Goal: Contribute content

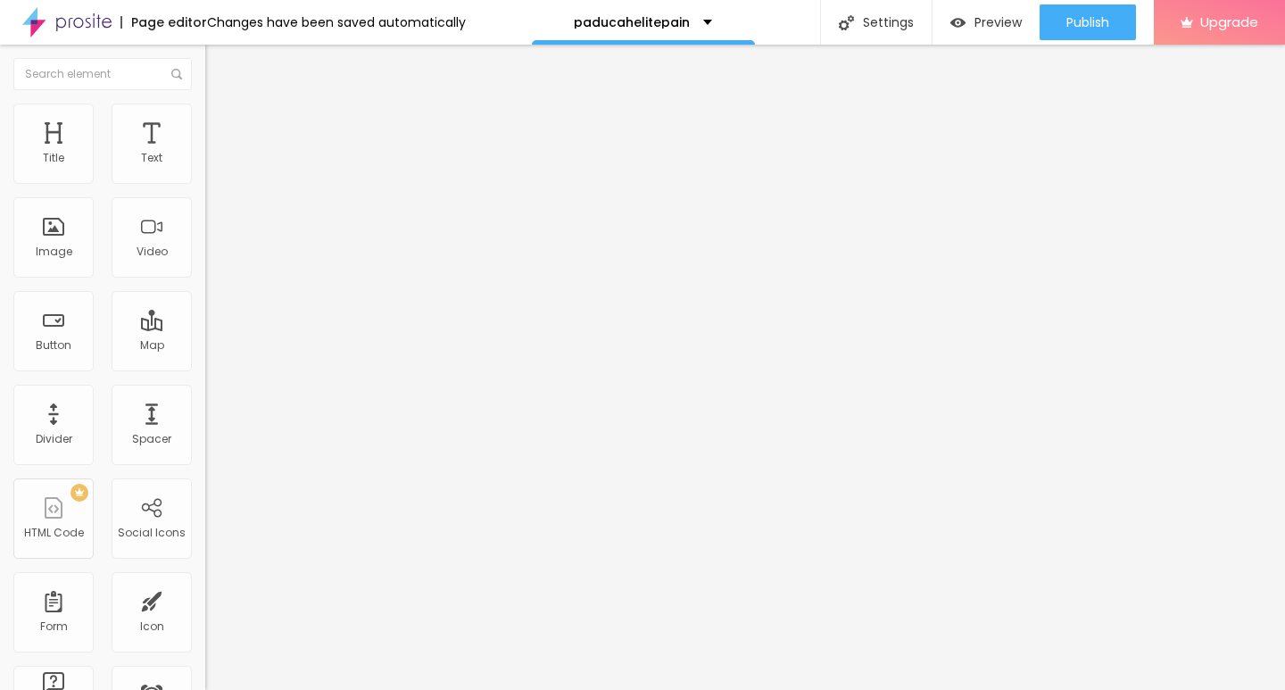
click at [205, 397] on img at bounding box center [209, 392] width 9 height 9
click at [219, 66] on div "Edit Image" at bounding box center [266, 65] width 94 height 14
click at [205, 153] on span "Add image" at bounding box center [241, 145] width 73 height 15
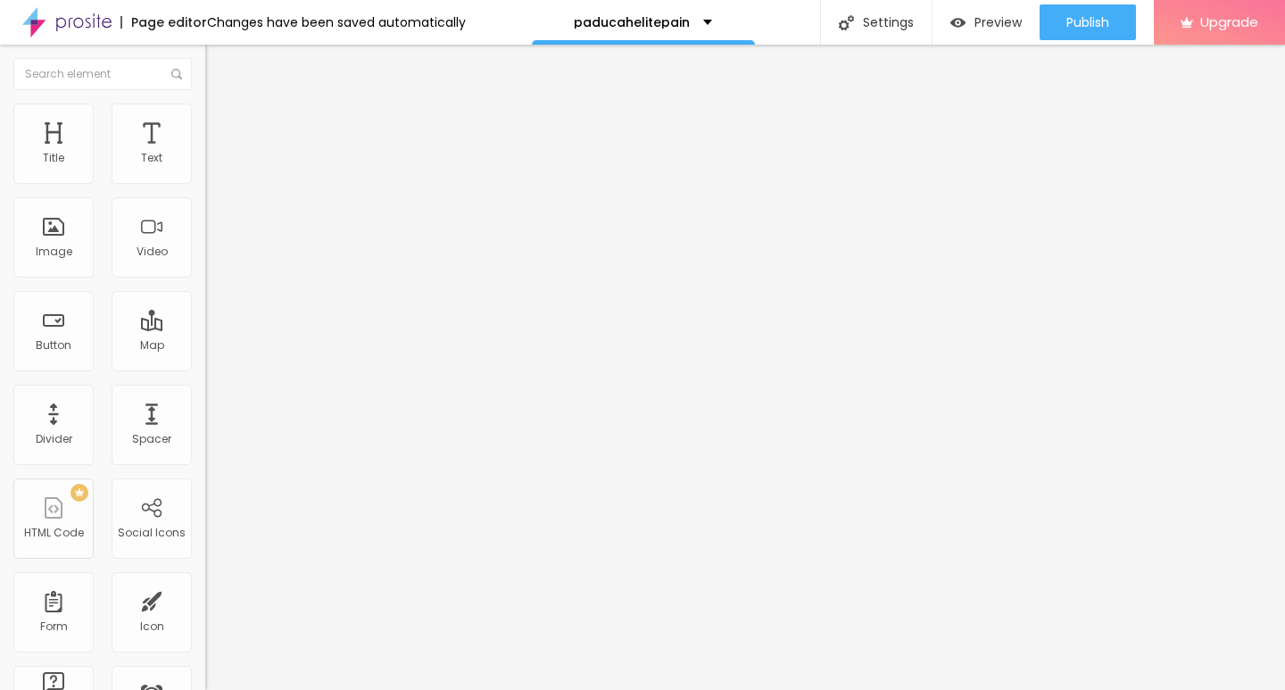
click at [221, 123] on span "Style" at bounding box center [234, 115] width 26 height 15
click at [205, 189] on div "Size 100 px % 0 Border radius Shadow DISABLED Reset to default" at bounding box center [307, 318] width 205 height 358
type input "10"
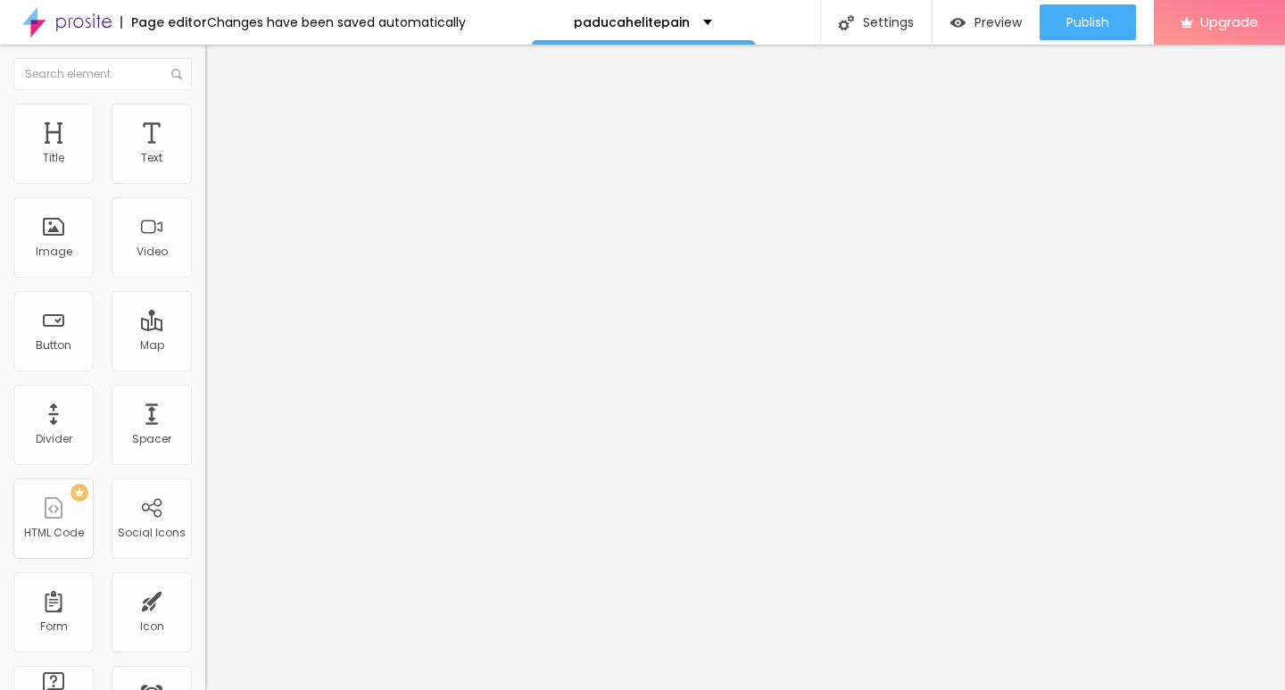
click at [205, 183] on input "range" at bounding box center [262, 176] width 115 height 14
type input "10"
click at [219, 66] on div "Edit Image" at bounding box center [266, 65] width 94 height 14
click at [219, 62] on div "Edit Text" at bounding box center [259, 65] width 81 height 14
click at [219, 67] on div "Edit Text" at bounding box center [259, 65] width 81 height 14
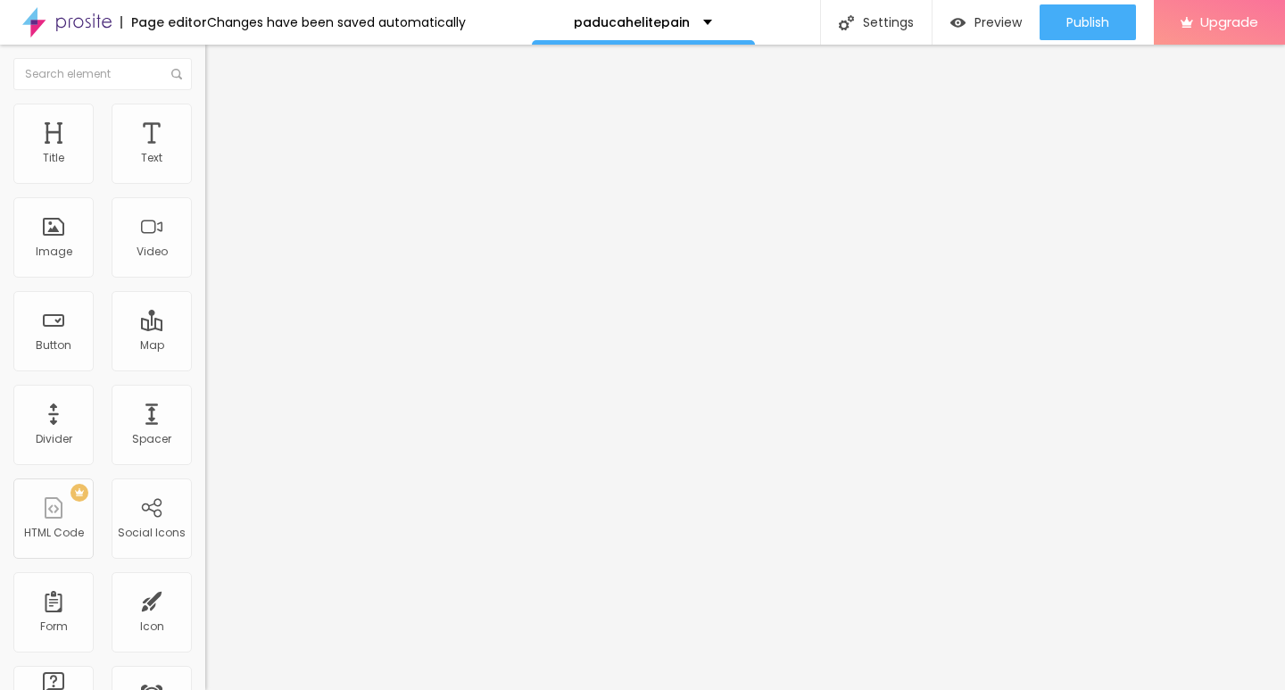
click at [219, 65] on div "Edit Text" at bounding box center [259, 65] width 81 height 14
click at [205, 168] on input "Click me" at bounding box center [312, 159] width 214 height 18
paste input "Elite Pain and Spin"
click at [205, 368] on input "https://" at bounding box center [312, 359] width 214 height 18
click at [205, 168] on input "Elite Pain and Spine" at bounding box center [312, 159] width 214 height 18
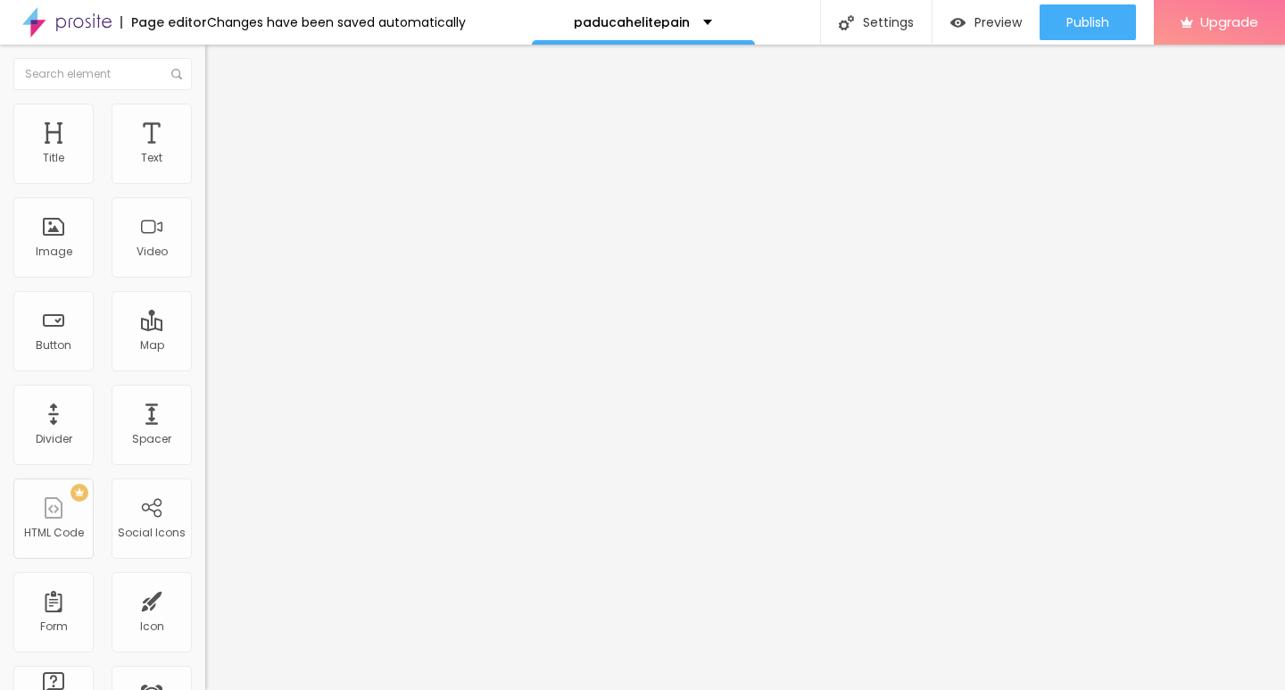
paste input "→ VIEW DOCUMENT HERE"
type input "→ VIEW DOCUMENT HERE"
click at [205, 274] on span "Default" at bounding box center [224, 273] width 38 height 15
click at [205, 292] on span "Small" at bounding box center [221, 284] width 32 height 15
click at [220, 298] on span "Small" at bounding box center [236, 290] width 32 height 15
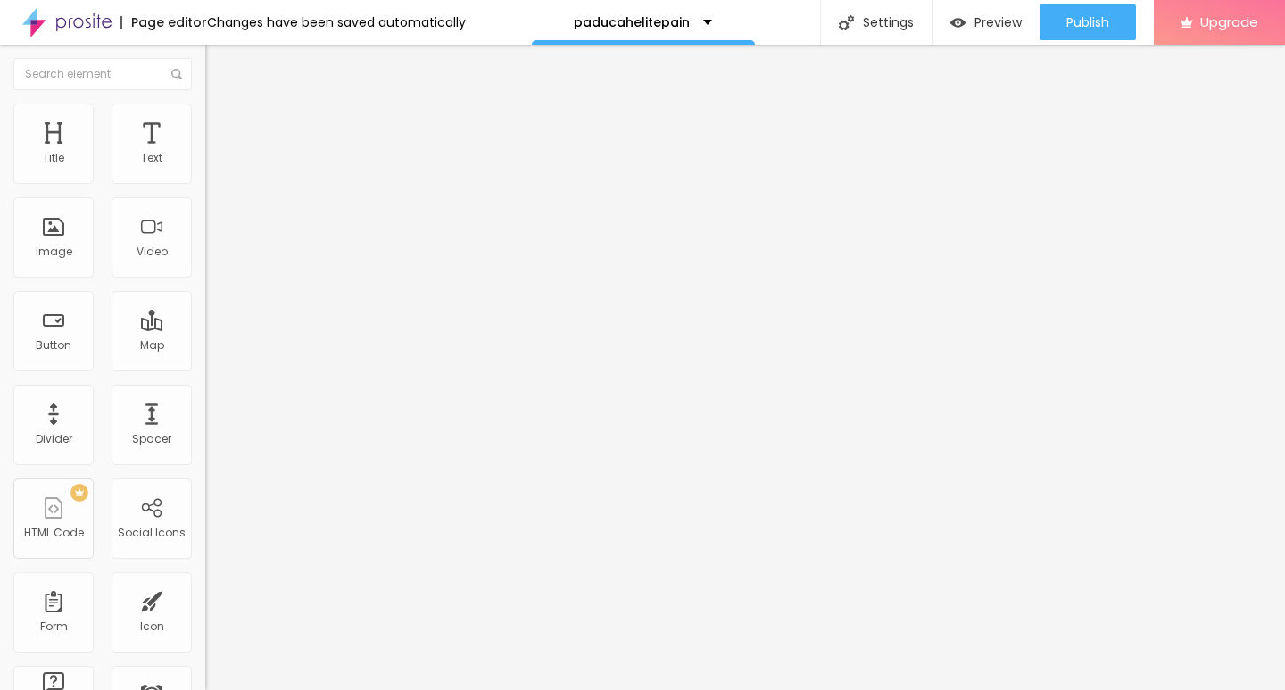
click at [205, 368] on input "https://" at bounding box center [312, 359] width 214 height 18
paste input "[DOMAIN_NAME]"
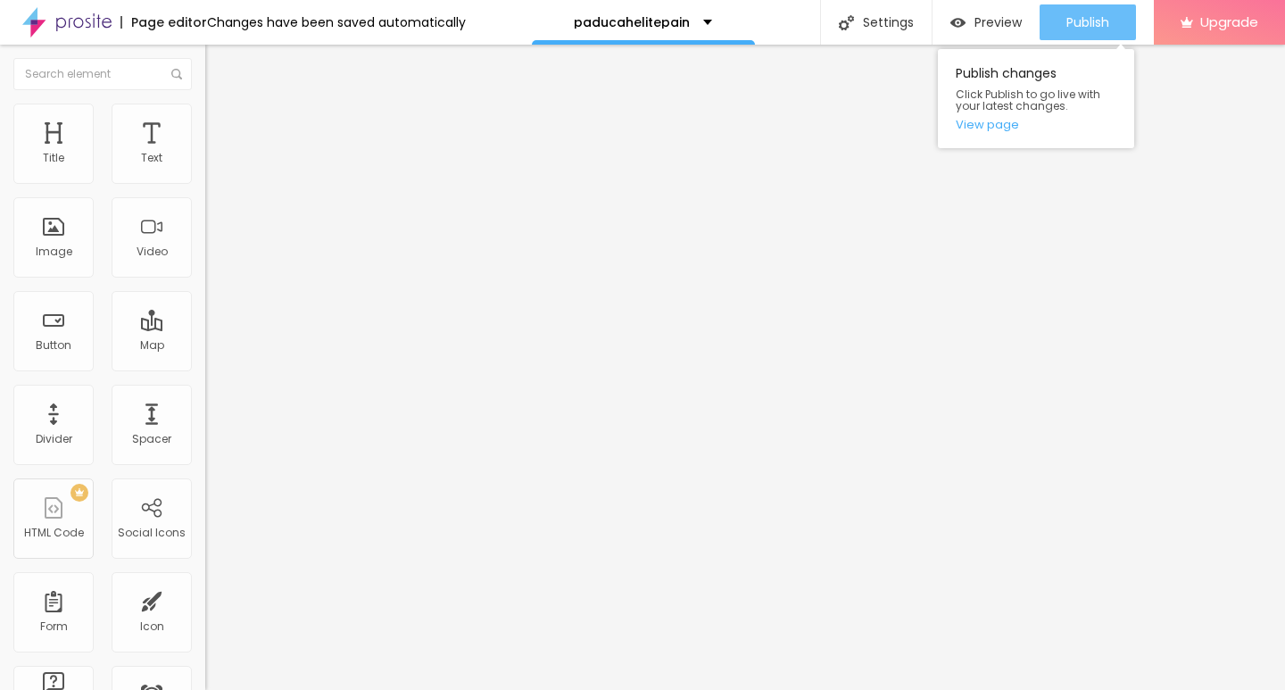
type input "[URL][DOMAIN_NAME]"
click at [1084, 12] on div "Publish" at bounding box center [1087, 22] width 43 height 36
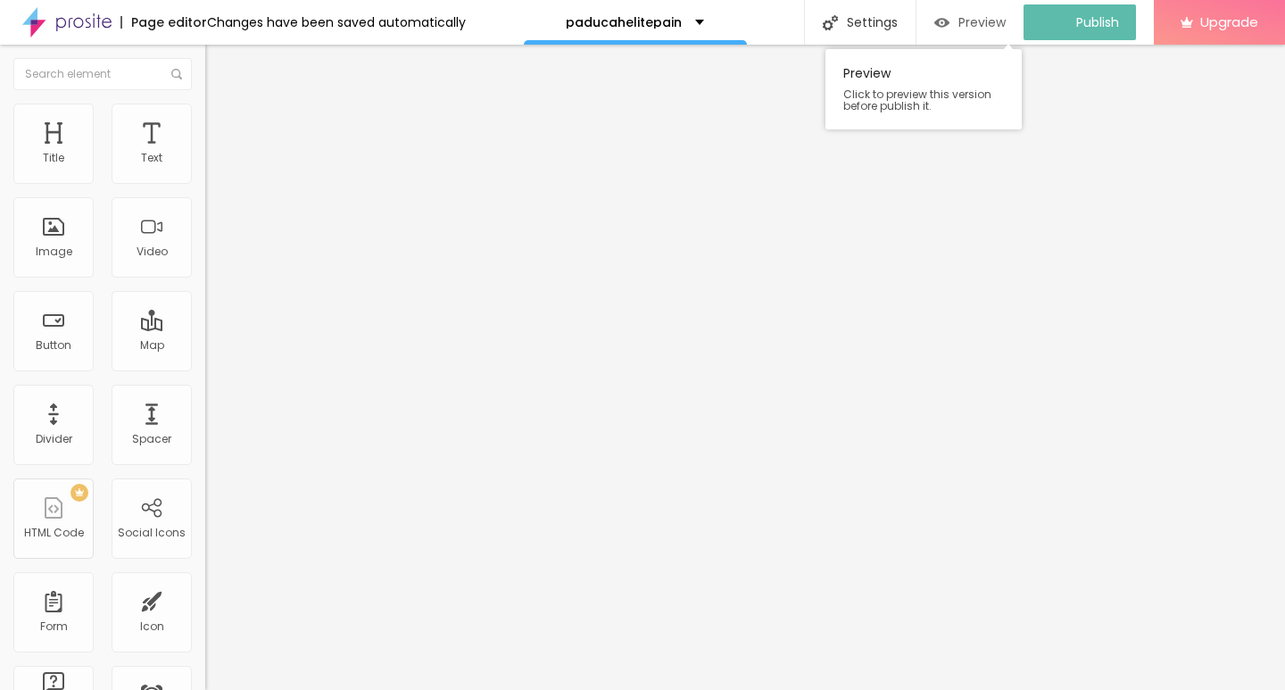
click at [993, 29] on span "Preview" at bounding box center [981, 22] width 47 height 14
